Goal: Information Seeking & Learning: Learn about a topic

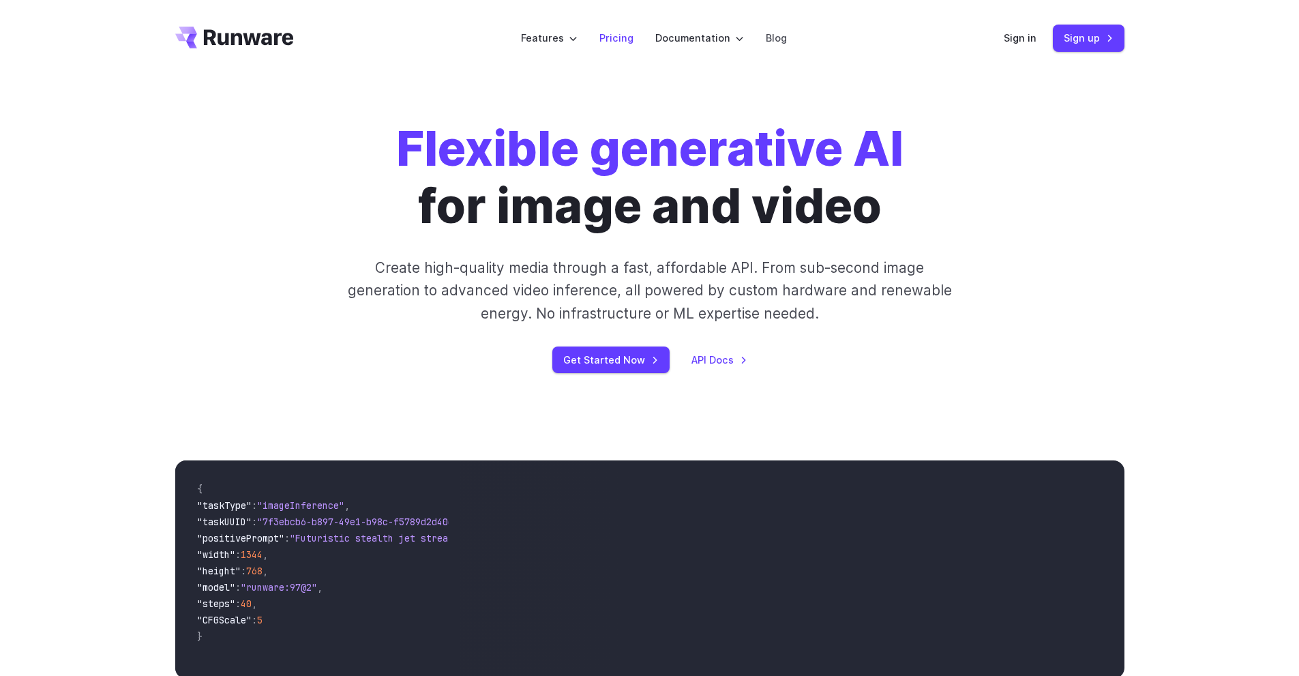
click at [615, 42] on link "Pricing" at bounding box center [616, 38] width 34 height 16
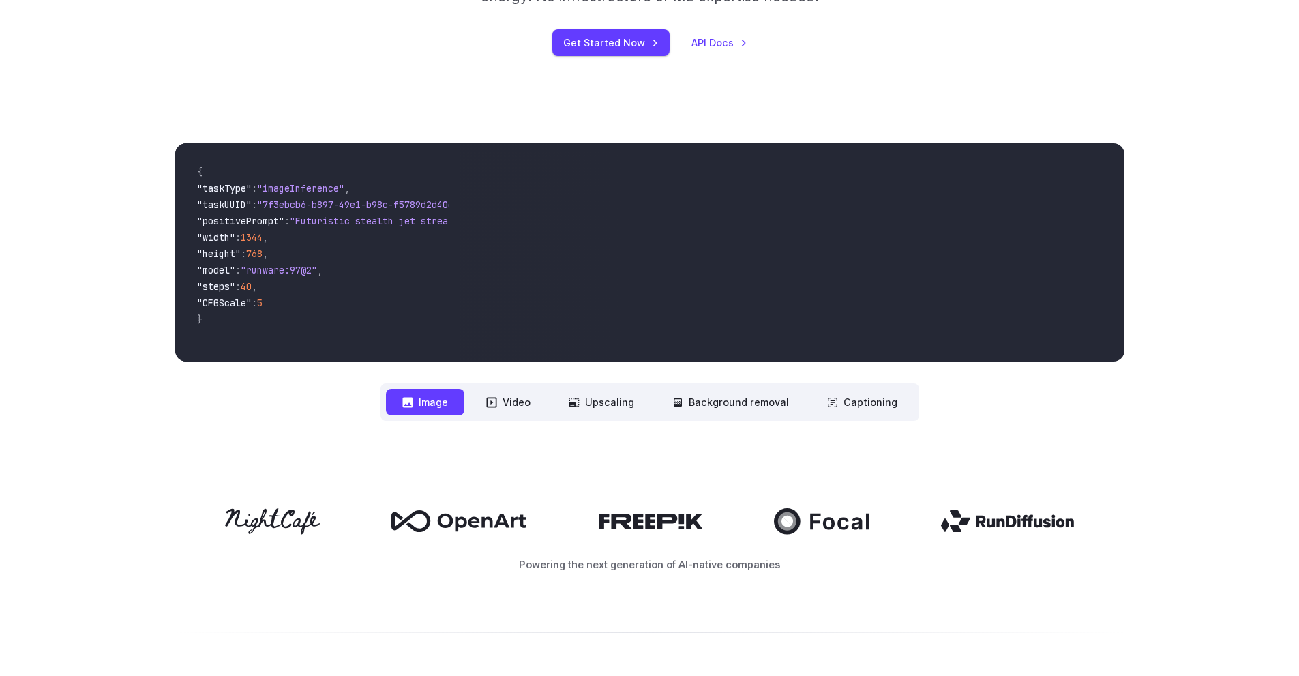
scroll to position [341, 0]
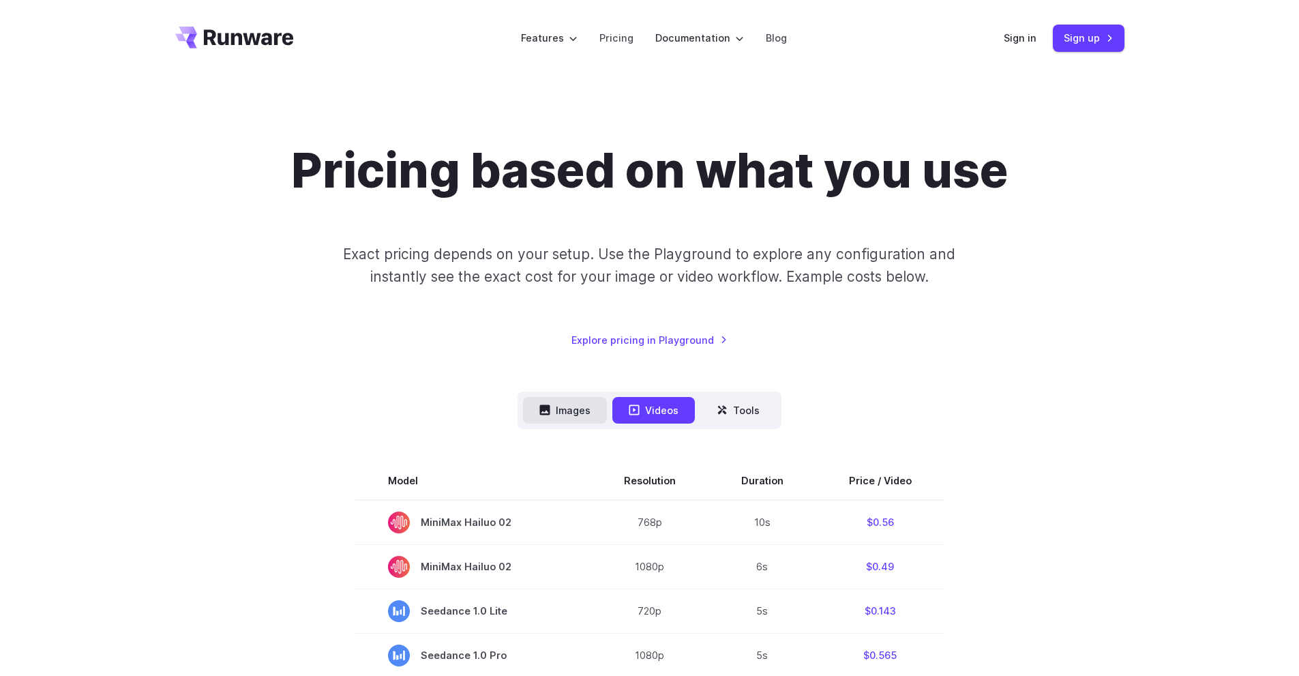
click at [567, 411] on button "Images" at bounding box center [565, 410] width 84 height 27
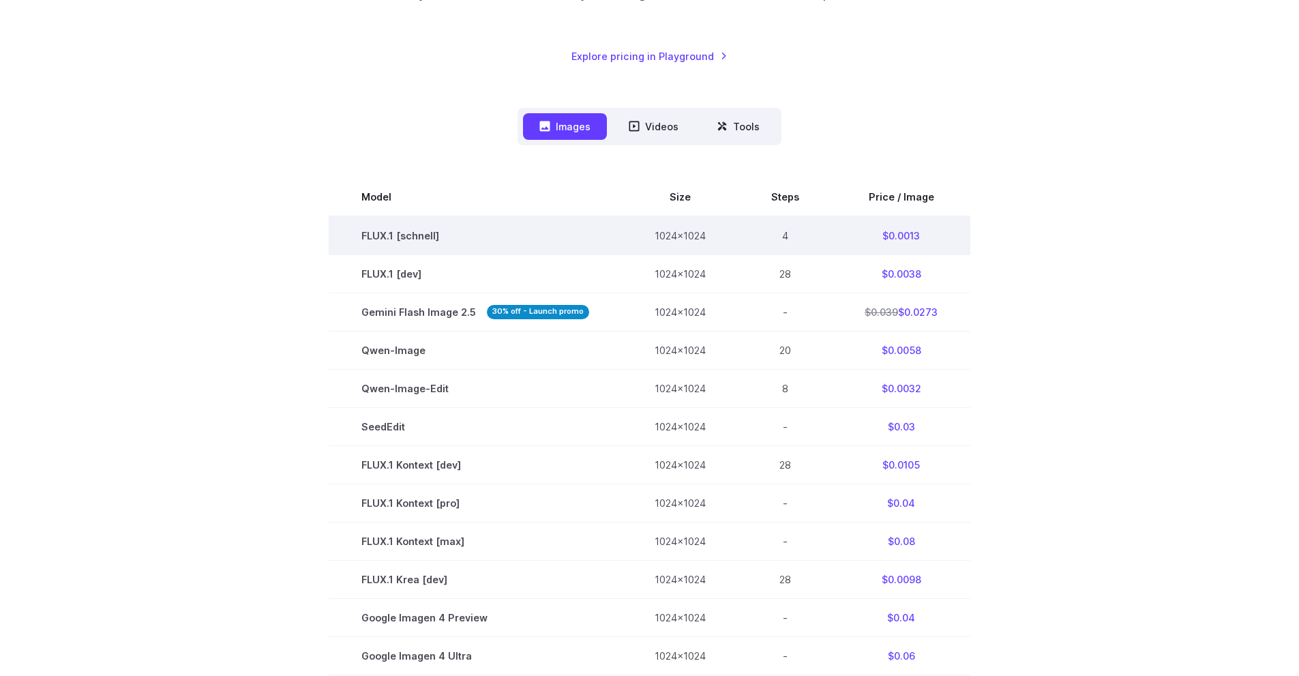
scroll to position [205, 0]
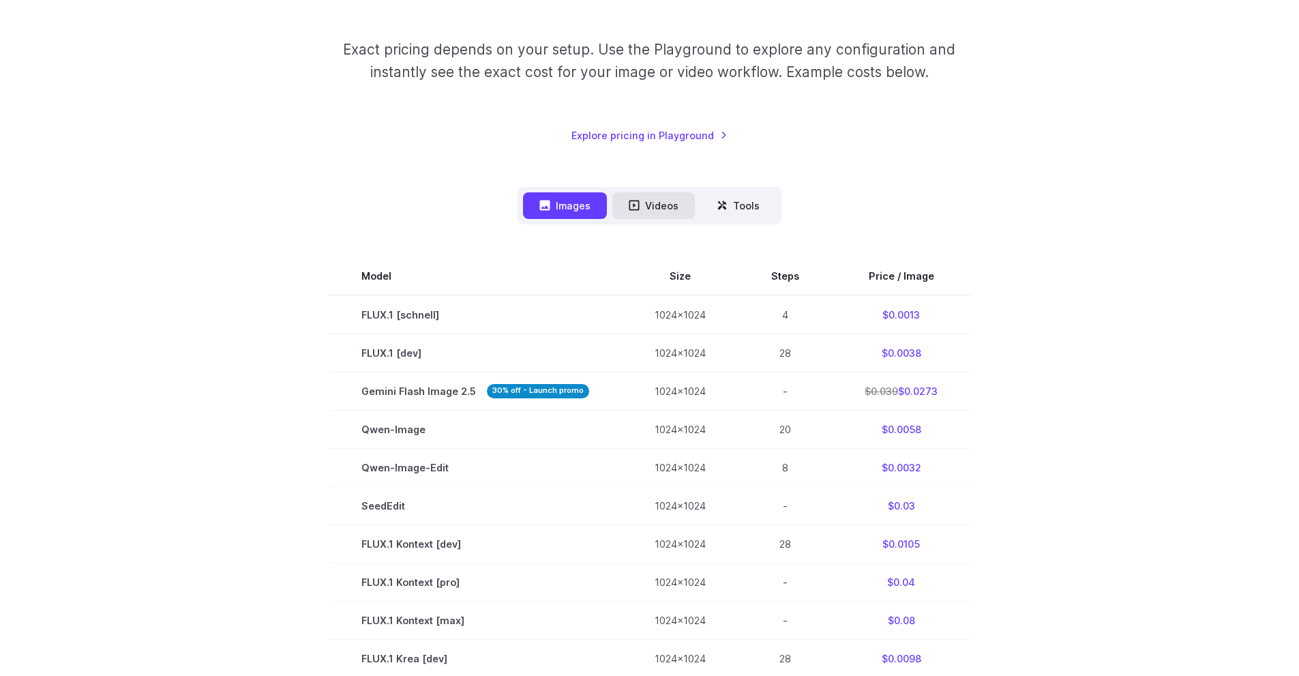
click at [647, 213] on button "Videos" at bounding box center [653, 205] width 83 height 27
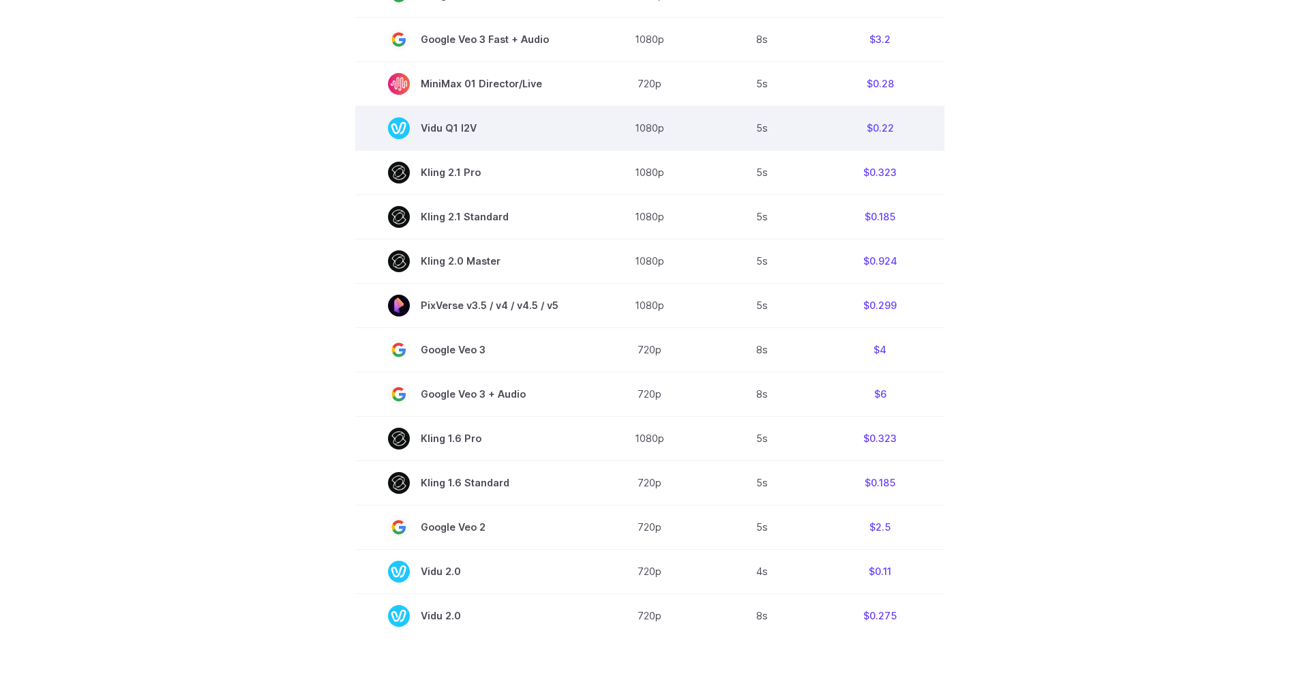
scroll to position [750, 0]
